Goal: Information Seeking & Learning: Learn about a topic

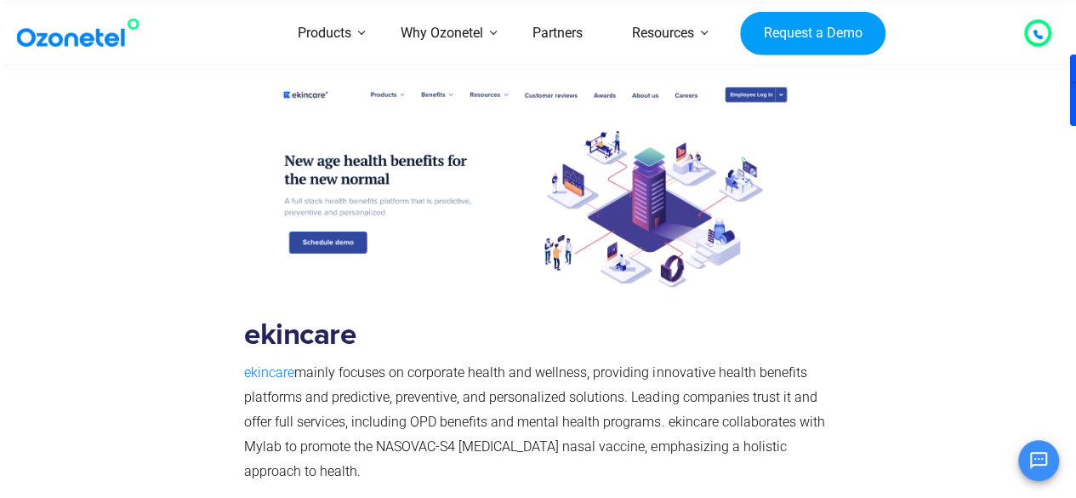
scroll to position [5159, 0]
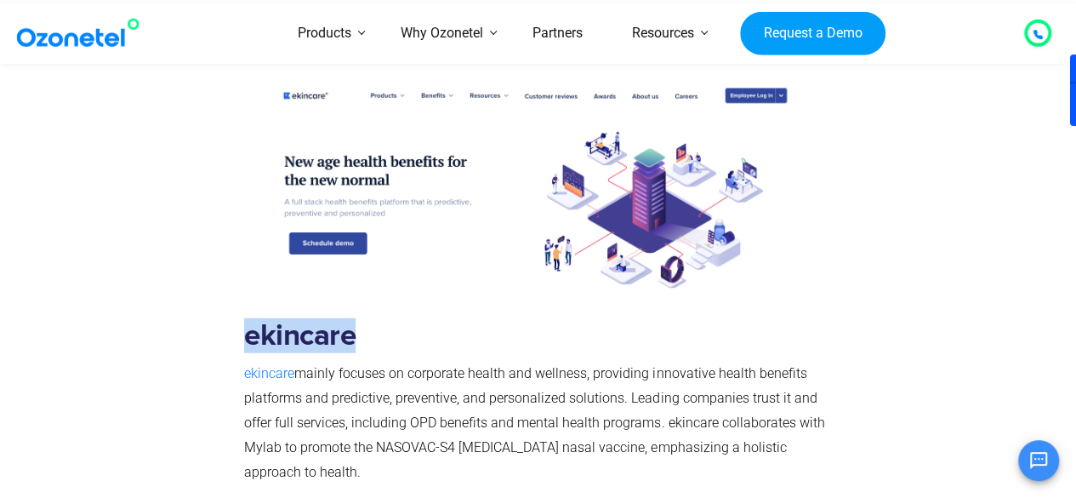
drag, startPoint x: 246, startPoint y: 263, endPoint x: 350, endPoint y: 265, distance: 103.8
click at [350, 321] on b "ekincare" at bounding box center [299, 336] width 111 height 30
drag, startPoint x: 294, startPoint y: 298, endPoint x: 245, endPoint y: 299, distance: 49.4
click at [245, 362] on p "ekincare mainly focuses on corporate health and wellness, providing innovative …" at bounding box center [534, 423] width 581 height 123
copy span "ekincare"
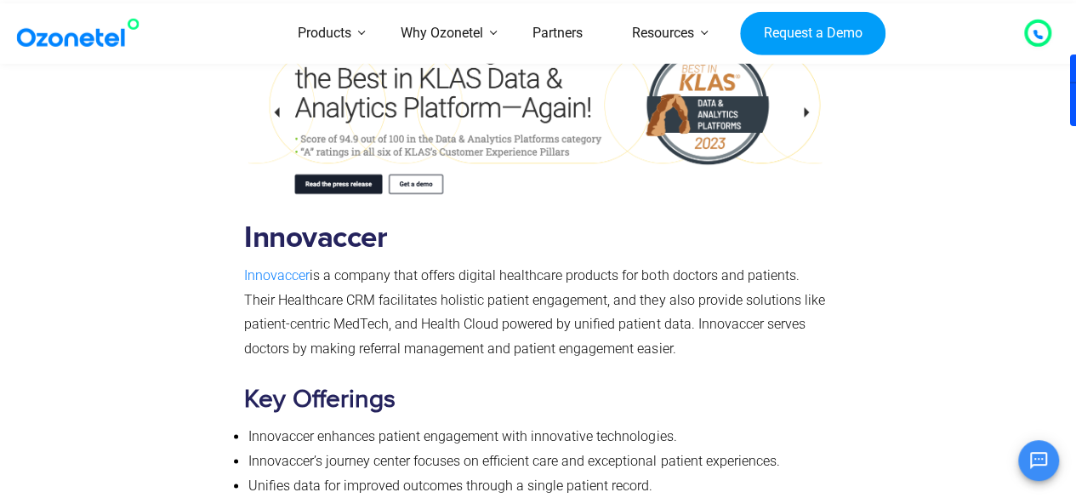
scroll to position [7288, 0]
click at [313, 222] on b "Innovaccer" at bounding box center [315, 237] width 143 height 30
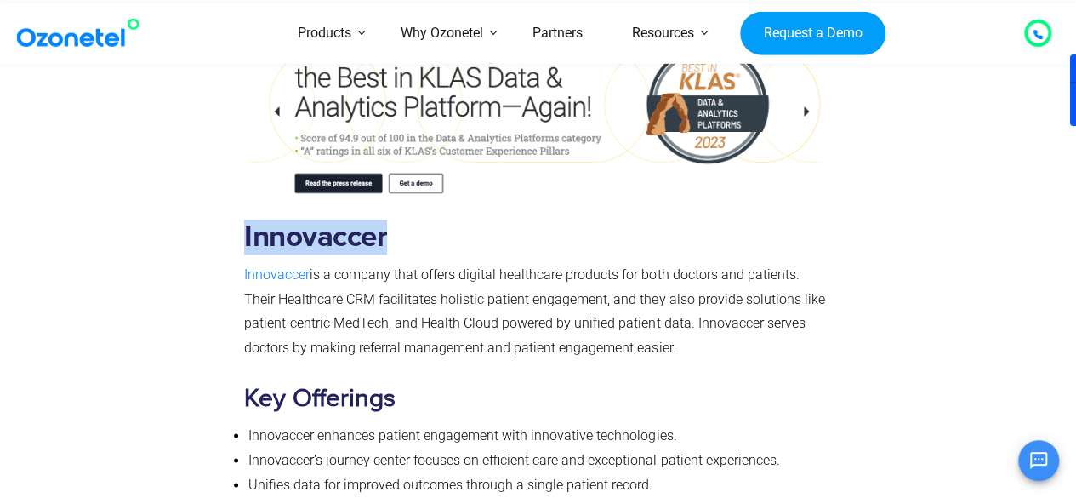
click at [313, 222] on b "Innovaccer" at bounding box center [315, 237] width 143 height 30
copy b "Innovaccer"
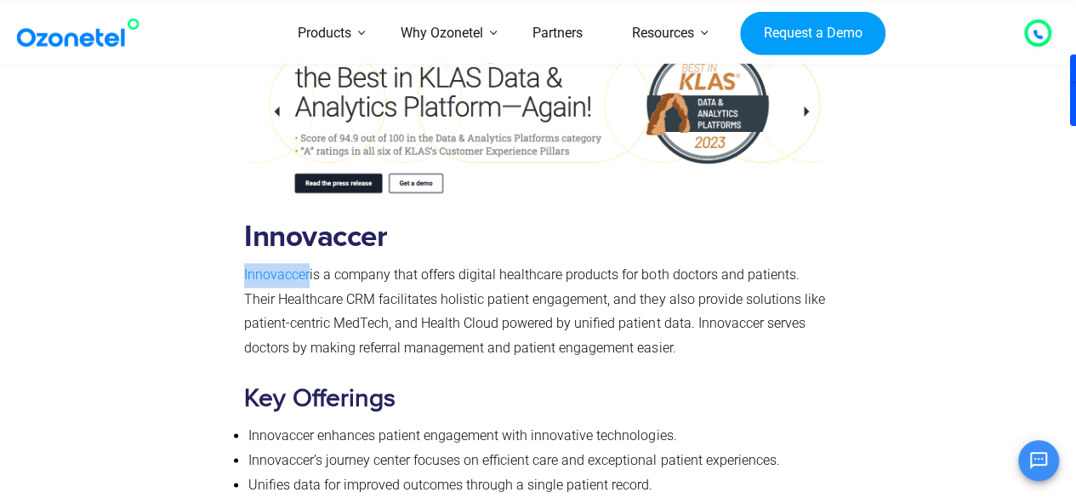
drag, startPoint x: 310, startPoint y: 175, endPoint x: 243, endPoint y: 176, distance: 66.4
click at [244, 263] on p "Innovaccer is a company that offers digital healthcare products for both doctor…" at bounding box center [534, 312] width 581 height 98
copy span "Innovaccer"
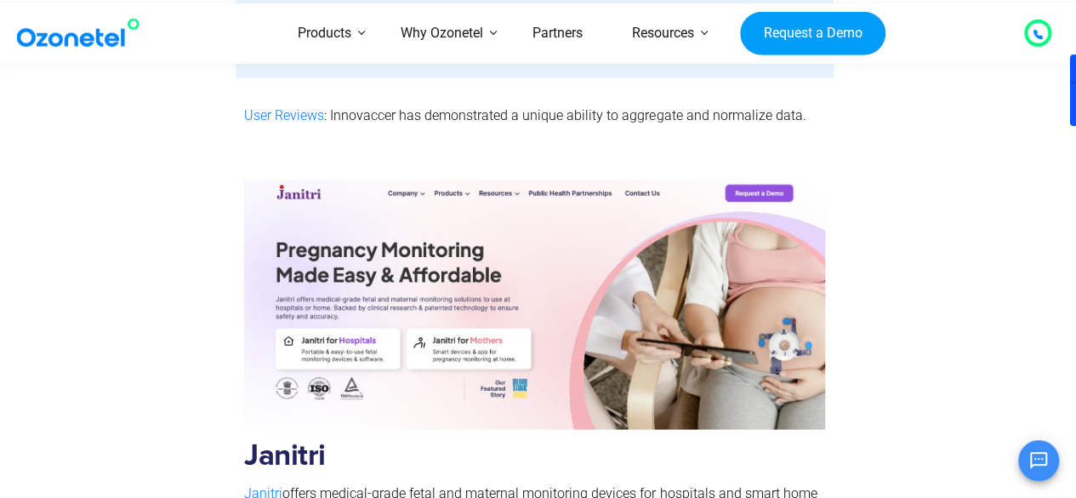
scroll to position [8206, 0]
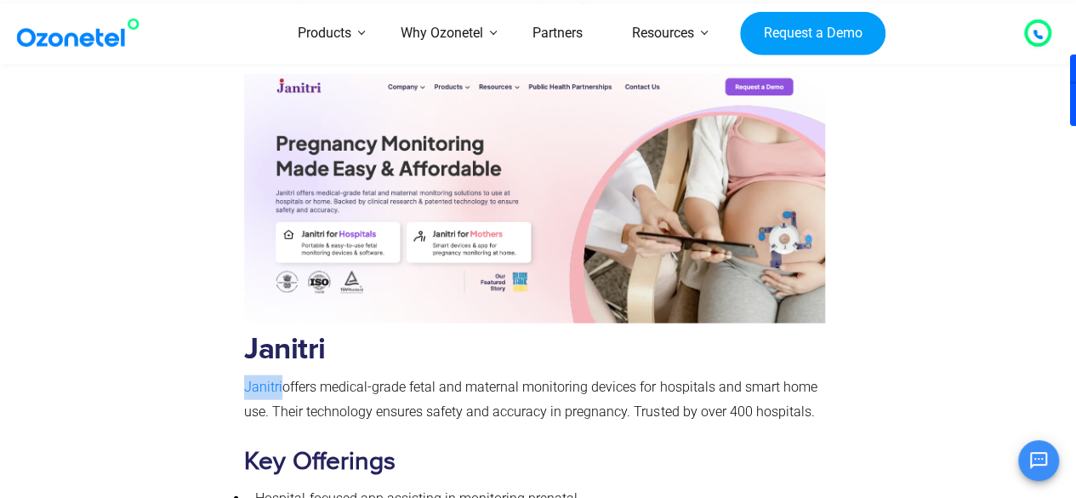
drag, startPoint x: 282, startPoint y: 288, endPoint x: 235, endPoint y: 287, distance: 47.7
click at [235, 287] on div "[PERSON_NAME] offers medical-grade fetal and maternal monitoring devices for ho…" at bounding box center [539, 325] width 970 height 563
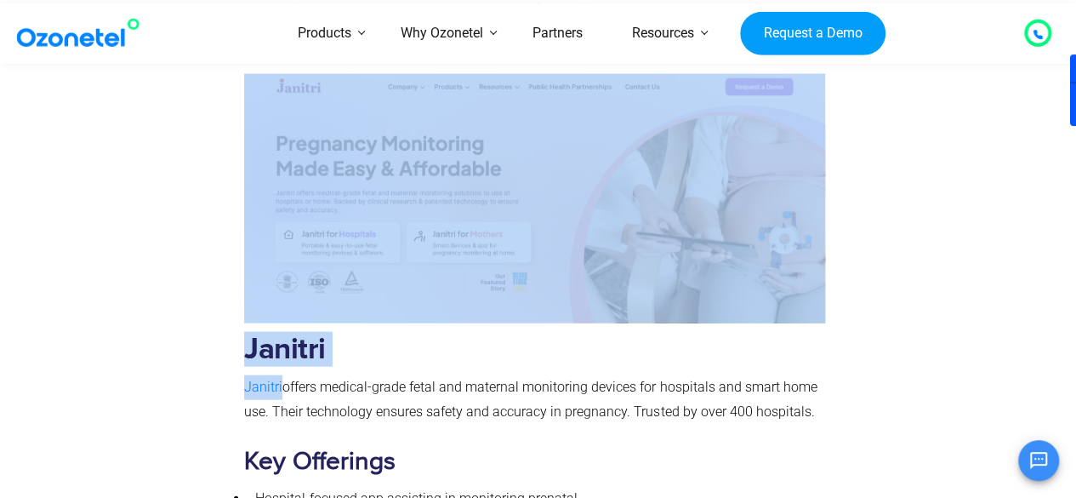
copy div "[PERSON_NAME]"
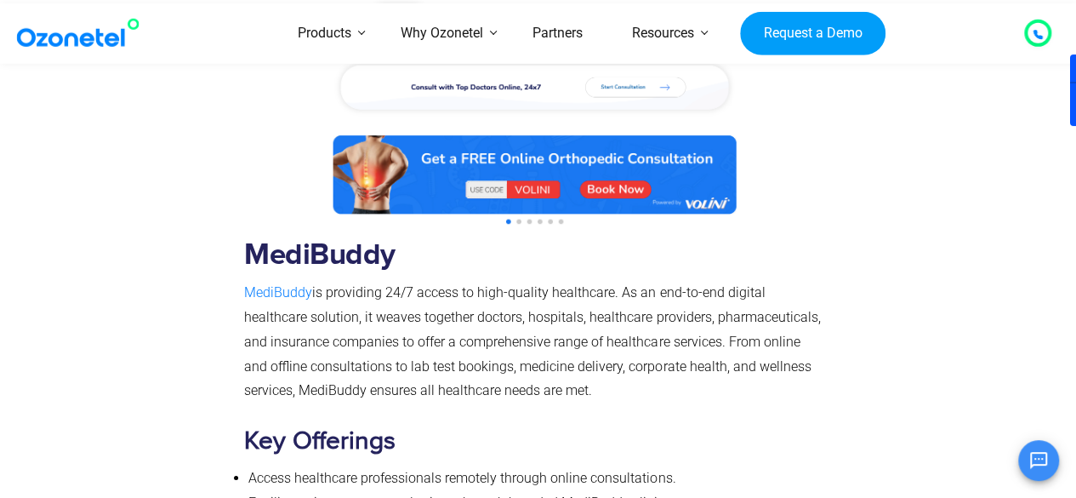
scroll to position [9270, 0]
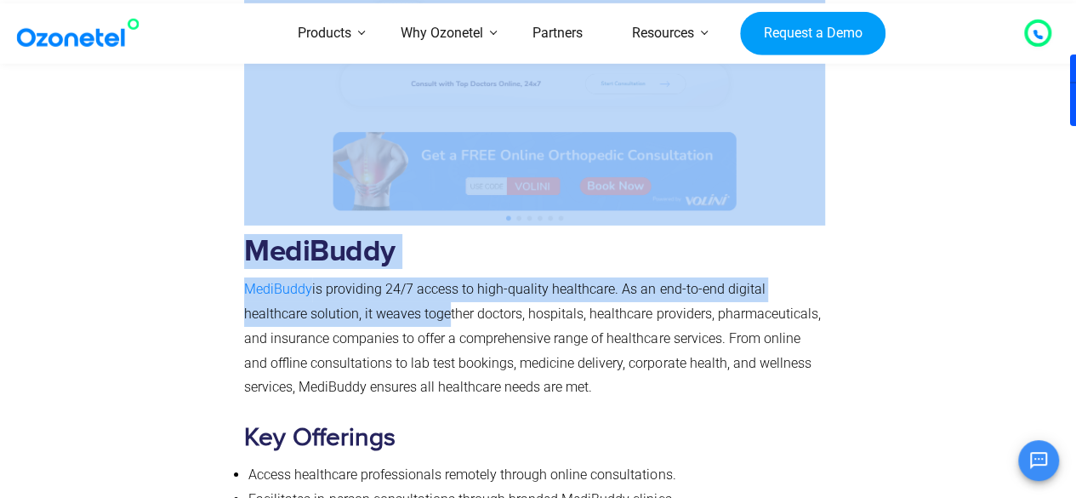
drag, startPoint x: 233, startPoint y: 152, endPoint x: 376, endPoint y: 203, distance: 151.8
click at [376, 203] on div "MediBuddy MediBuddy is providing 24/7 access to high-quality healthcare. As an …" at bounding box center [539, 285] width 970 height 693
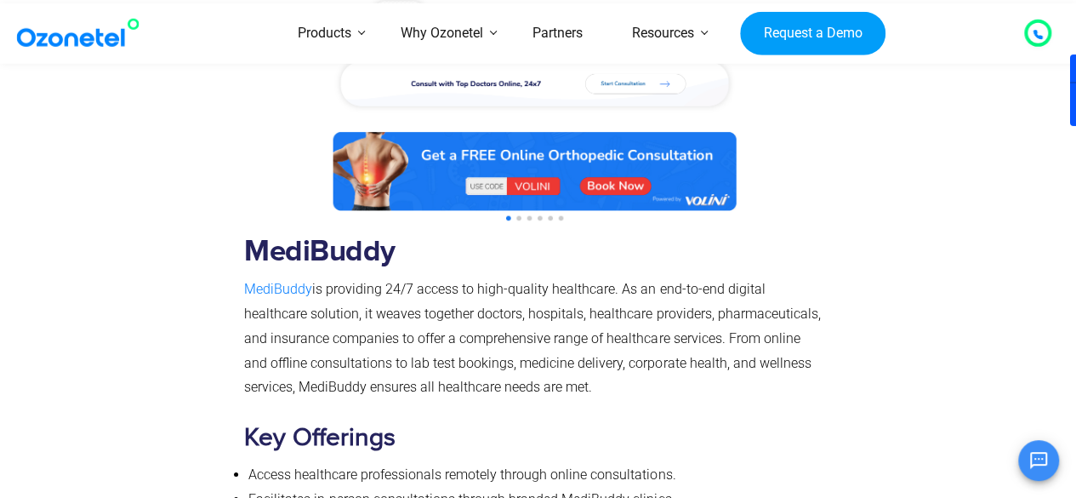
click at [508, 277] on p "MediBuddy is providing 24/7 access to high-quality healthcare. As an end-to-end…" at bounding box center [534, 338] width 581 height 123
drag, startPoint x: 313, startPoint y: 191, endPoint x: 247, endPoint y: 195, distance: 66.5
click at [247, 277] on p "MediBuddy is providing 24/7 access to high-quality healthcare. As an end-to-end…" at bounding box center [534, 338] width 581 height 123
copy p "MediBuddy"
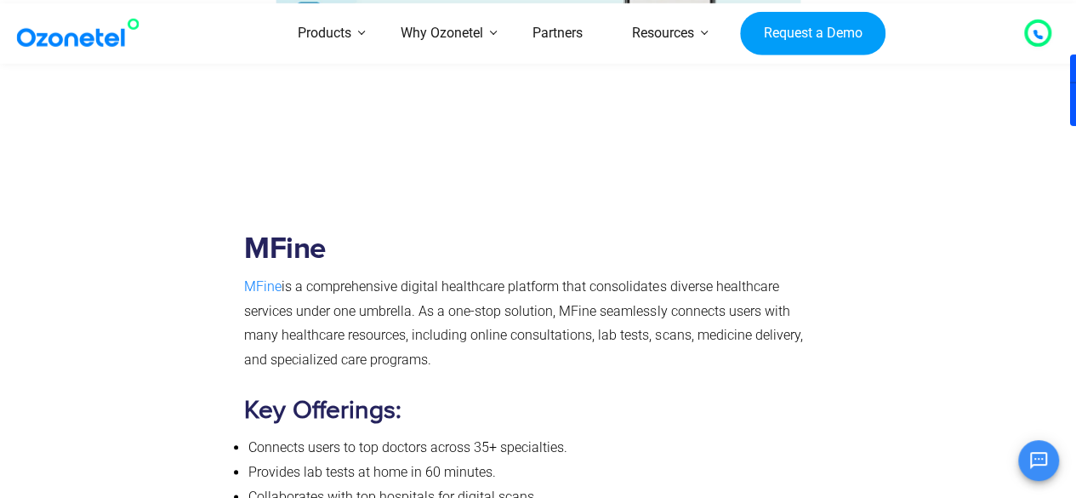
scroll to position [10419, 0]
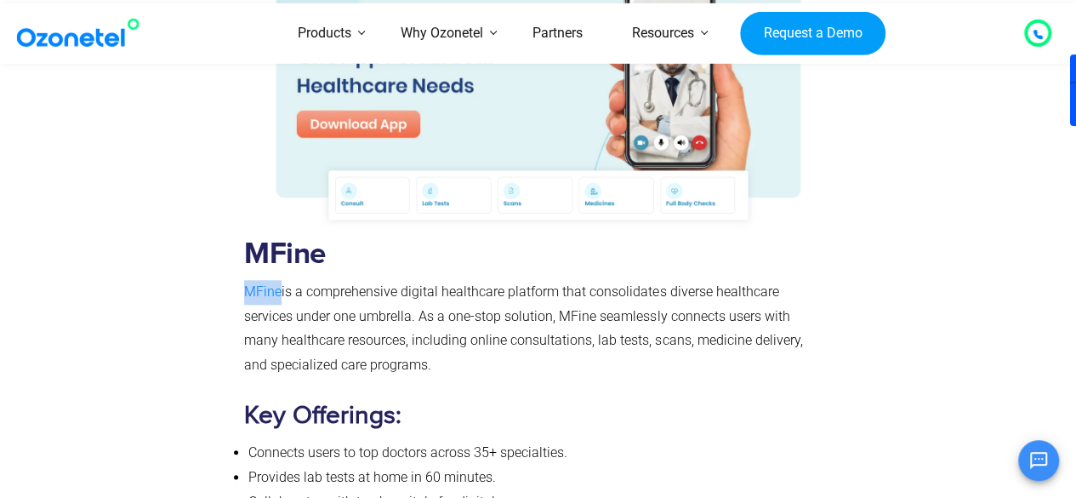
drag, startPoint x: 239, startPoint y: 188, endPoint x: 282, endPoint y: 201, distance: 45.2
click at [282, 201] on div "MFine MFine is a comprehensive digital healthcare platform that consolidates di…" at bounding box center [535, 244] width 598 height 682
copy span "MFine"
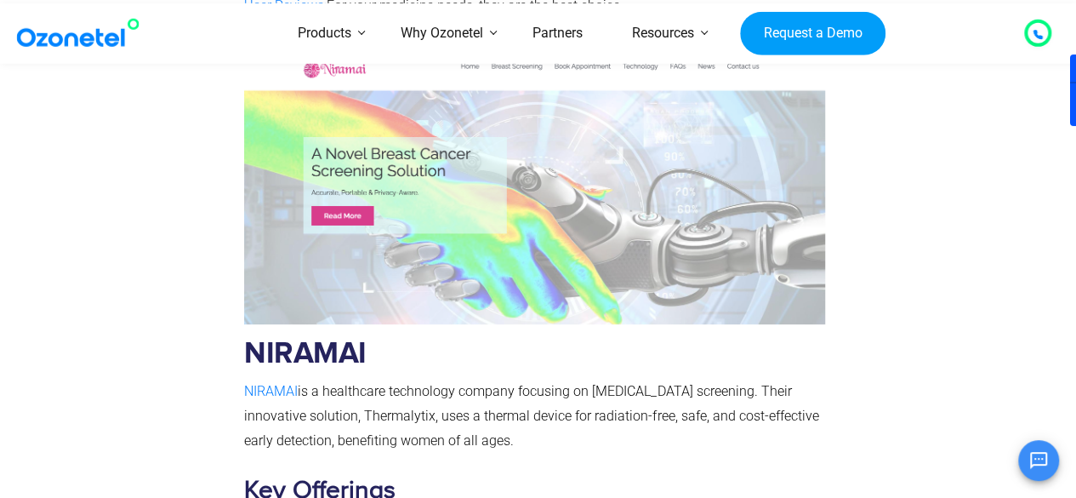
scroll to position [12501, 0]
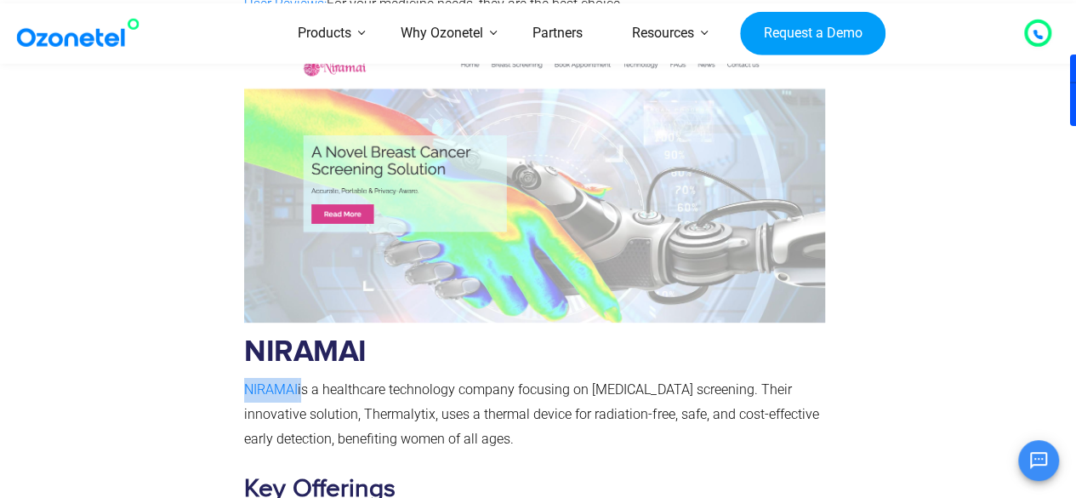
drag, startPoint x: 301, startPoint y: 268, endPoint x: 240, endPoint y: 265, distance: 61.3
click at [240, 265] on div "NIRAMAI NIRAMAI is a healthcare technology company focusing on [MEDICAL_DATA] s…" at bounding box center [535, 336] width 598 height 596
copy p "NIRAMAI"
